Goal: Task Accomplishment & Management: Manage account settings

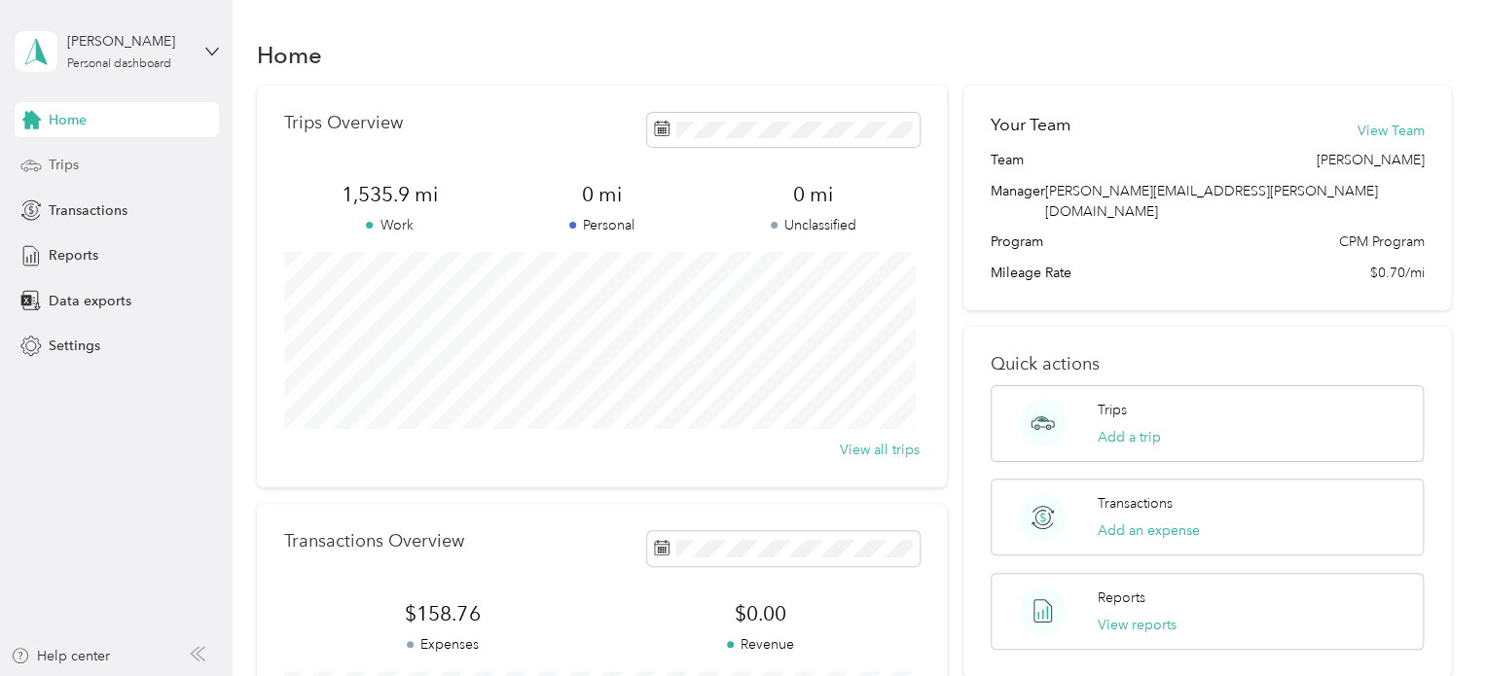
click at [86, 166] on div "Trips" at bounding box center [117, 165] width 204 height 35
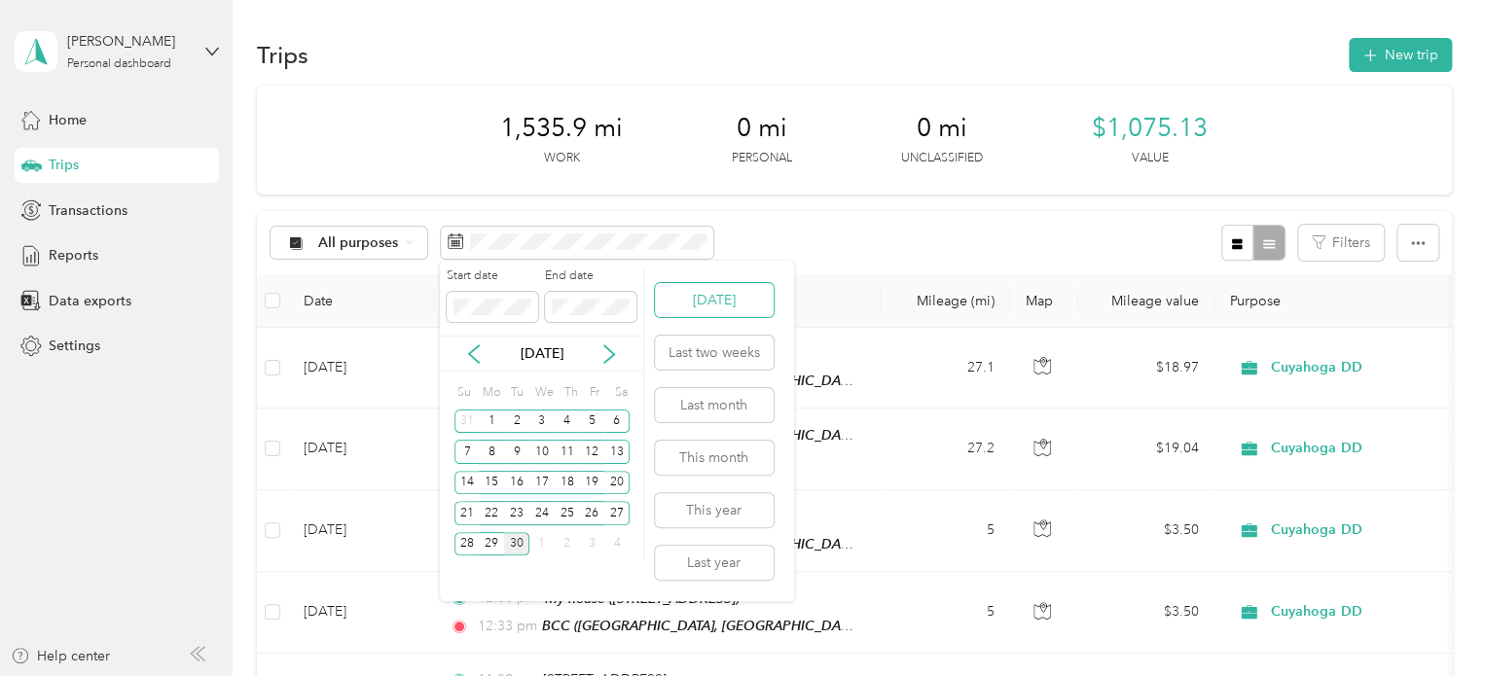
click at [701, 295] on button "[DATE]" at bounding box center [714, 300] width 119 height 34
